Goal: Information Seeking & Learning: Learn about a topic

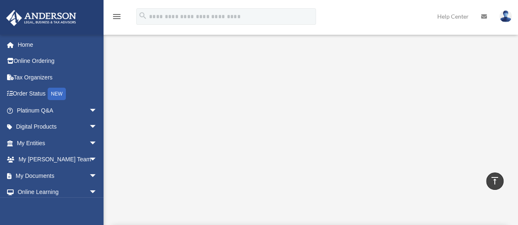
scroll to position [231, 0]
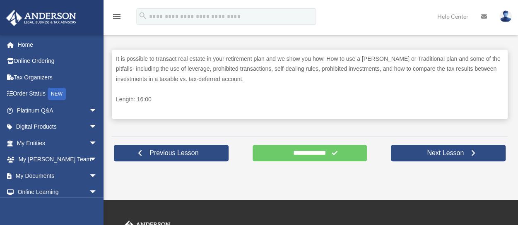
scroll to position [418, 0]
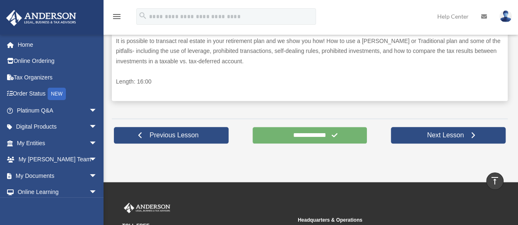
click at [298, 135] on input "**********" at bounding box center [310, 135] width 115 height 17
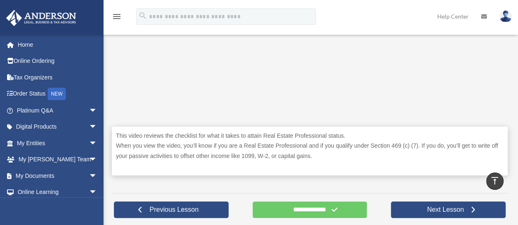
scroll to position [329, 0]
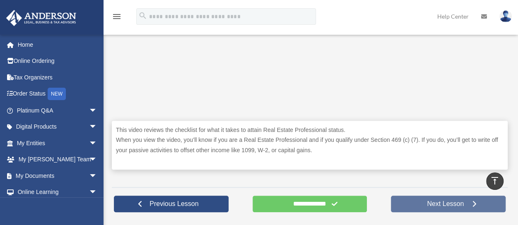
click at [422, 203] on span "Next Lesson" at bounding box center [446, 204] width 50 height 8
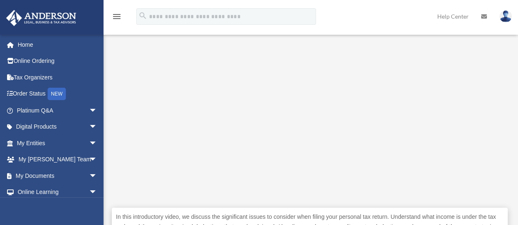
scroll to position [244, 0]
